Goal: Check status: Check status

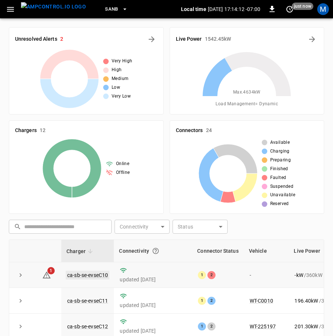
scroll to position [167, 0]
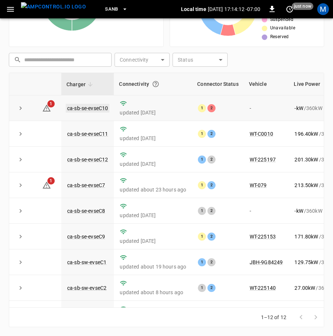
click at [96, 110] on link "ca-sb-se-evseC10" at bounding box center [88, 108] width 44 height 9
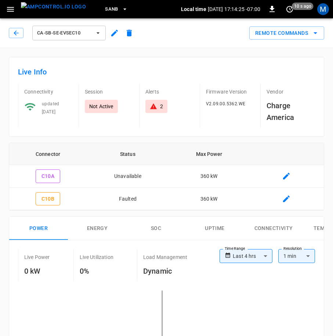
click at [18, 39] on div "ca-sb-se-evseC10" at bounding box center [73, 33] width 128 height 18
click at [19, 36] on icon "button" at bounding box center [15, 32] width 7 height 7
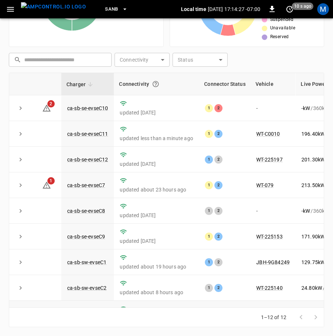
scroll to position [105, 0]
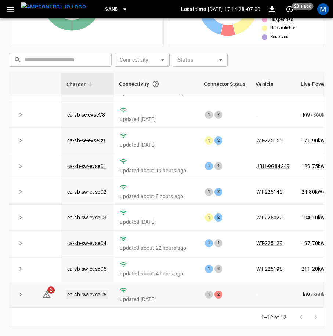
click at [91, 291] on link "ca-sb-sw-evseC6" at bounding box center [87, 294] width 42 height 9
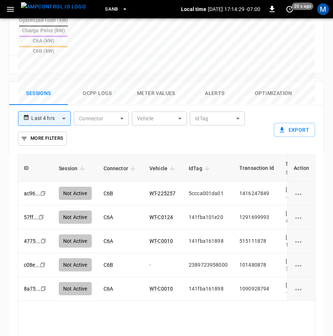
scroll to position [452, 0]
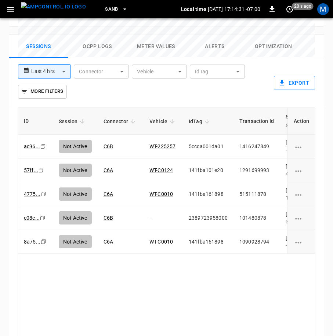
drag, startPoint x: 162, startPoint y: 302, endPoint x: 167, endPoint y: 298, distance: 6.0
click at [170, 303] on div "ID Session Connector Vehicle IdTag Transaction Id Start Time Start SoC End Time…" at bounding box center [167, 224] width 298 height 235
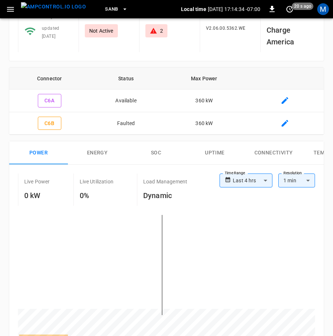
scroll to position [0, 0]
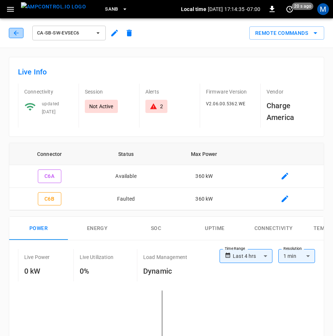
click at [19, 32] on icon "button" at bounding box center [15, 32] width 7 height 7
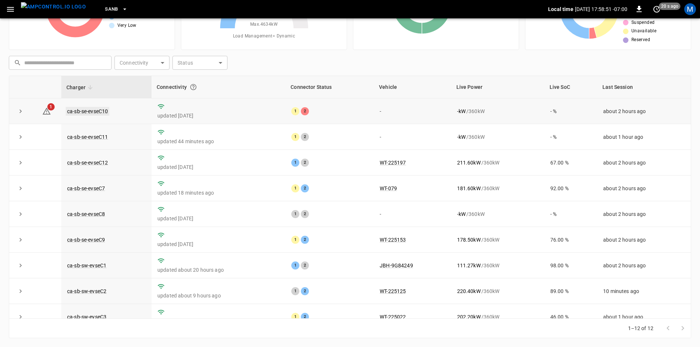
click at [98, 111] on link "ca-sb-se-evseC10" at bounding box center [88, 111] width 44 height 9
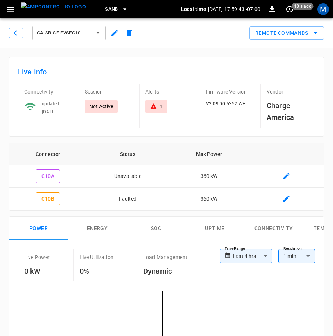
drag, startPoint x: 19, startPoint y: 30, endPoint x: 76, endPoint y: 75, distance: 72.1
click at [19, 30] on icon "button" at bounding box center [15, 32] width 7 height 7
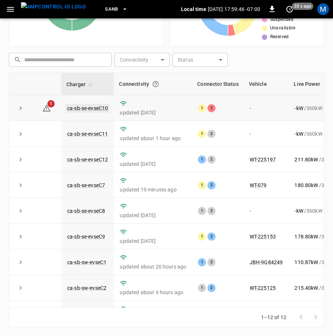
click at [100, 111] on link "ca-sb-se-evseC10" at bounding box center [88, 108] width 44 height 9
